Goal: Task Accomplishment & Management: Use online tool/utility

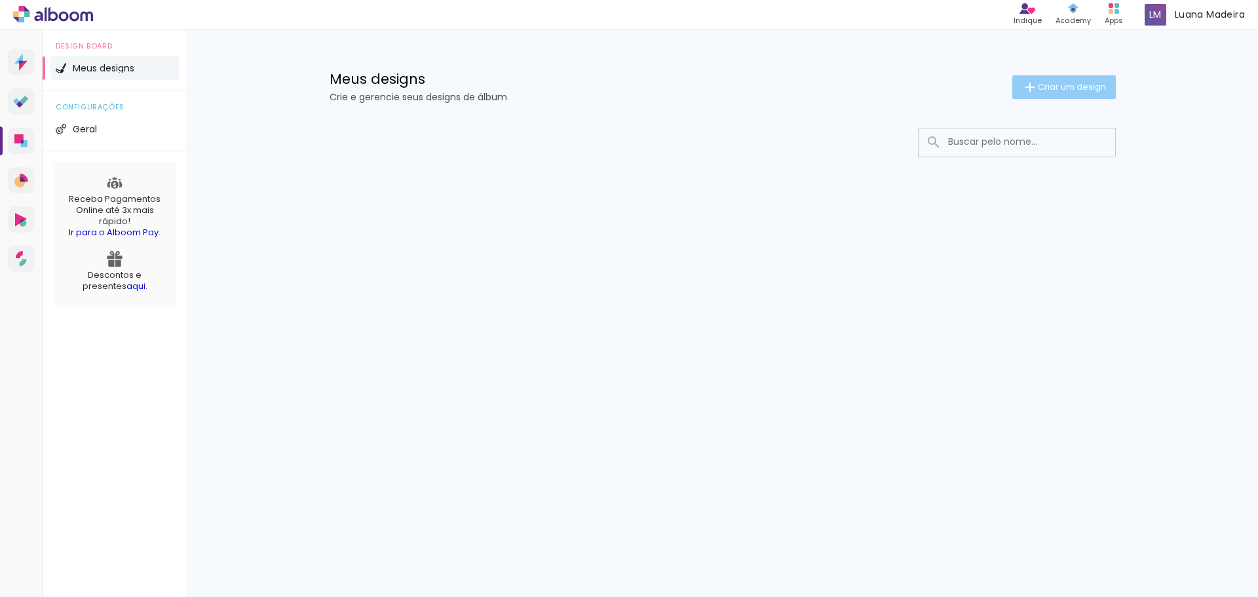
click at [1032, 85] on iron-icon at bounding box center [1031, 87] width 16 height 16
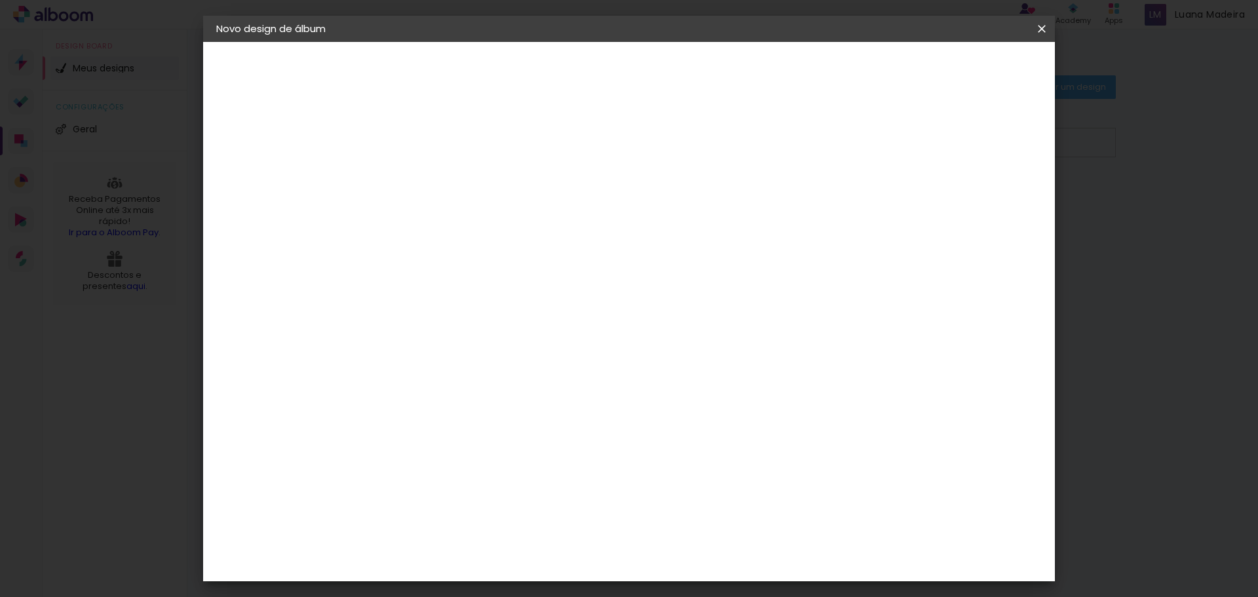
click at [1043, 35] on iron-icon at bounding box center [1042, 28] width 16 height 13
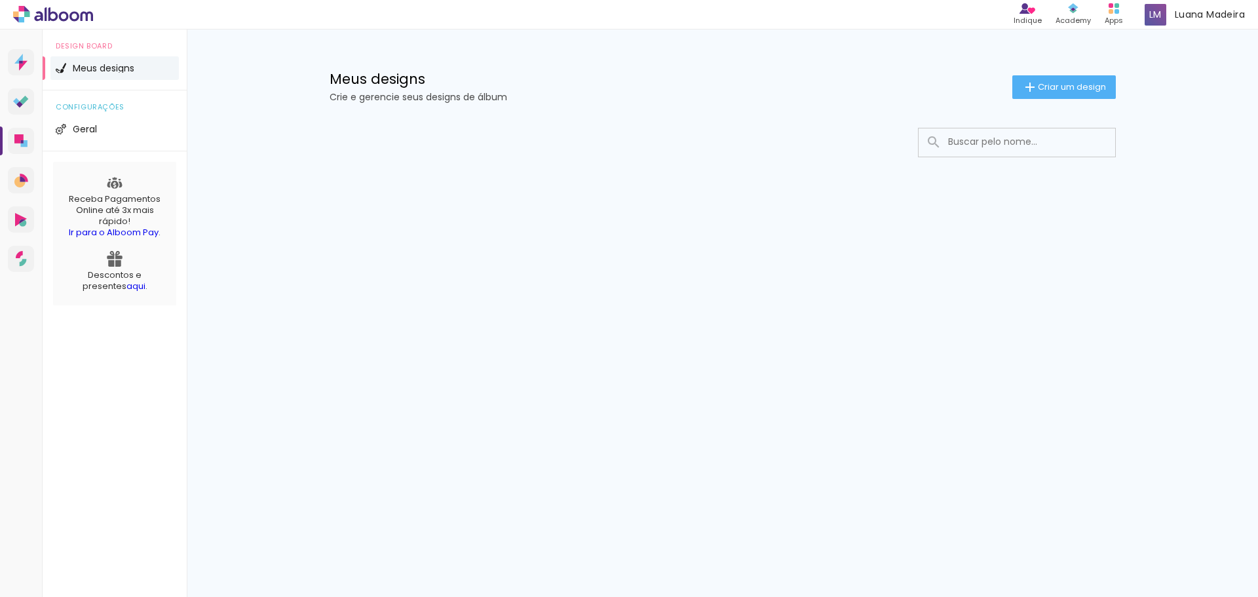
click at [42, 10] on icon at bounding box center [53, 14] width 80 height 17
click at [116, 69] on span "Meus designs" at bounding box center [104, 68] width 62 height 9
